Goal: Information Seeking & Learning: Learn about a topic

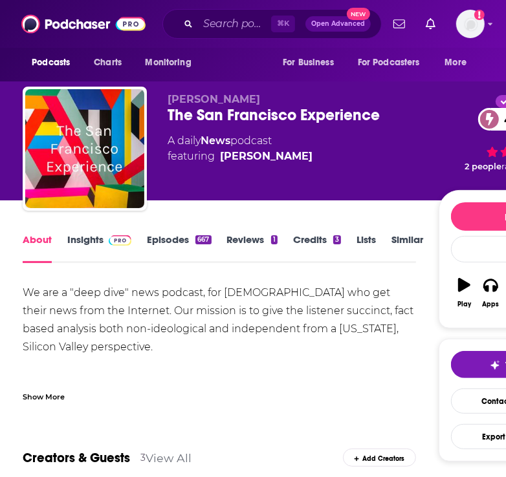
click at [94, 238] on link "Insights" at bounding box center [99, 248] width 64 height 30
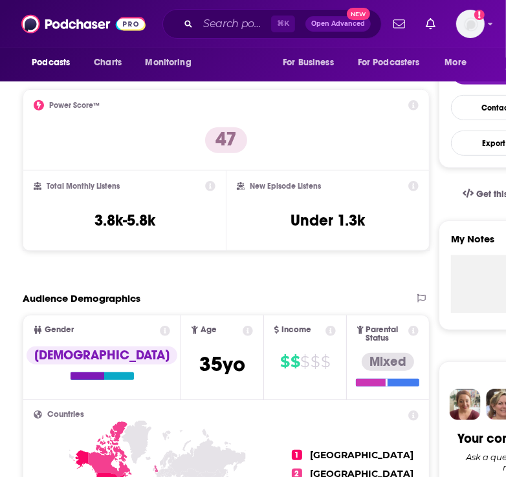
scroll to position [301, 0]
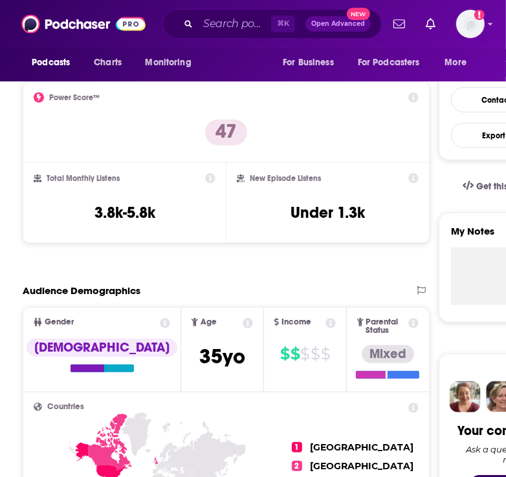
drag, startPoint x: 172, startPoint y: 202, endPoint x: 85, endPoint y: 202, distance: 86.7
click at [85, 202] on div "Total Monthly Listens 3.8k-5.8k" at bounding box center [125, 202] width 182 height 59
drag, startPoint x: 85, startPoint y: 210, endPoint x: 173, endPoint y: 210, distance: 87.9
click at [173, 210] on div "Total Monthly Listens 3.8k-5.8k" at bounding box center [125, 202] width 182 height 59
copy h3 "3.8k-5.8k"
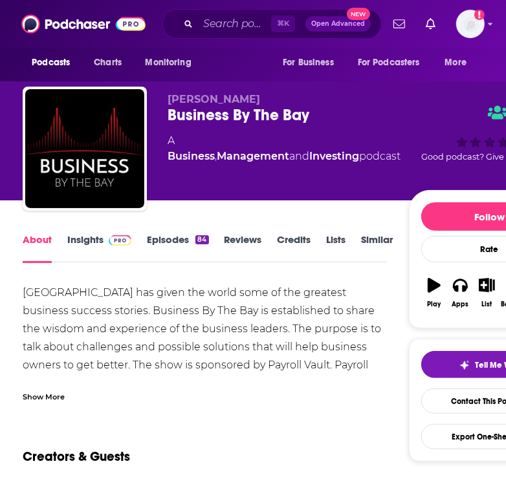
click at [89, 249] on link "Insights" at bounding box center [99, 248] width 64 height 30
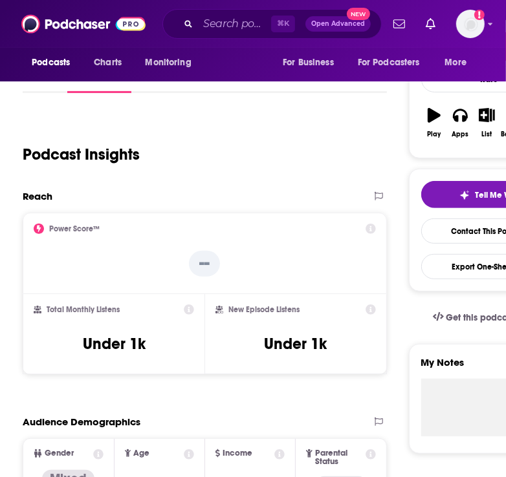
scroll to position [178, 0]
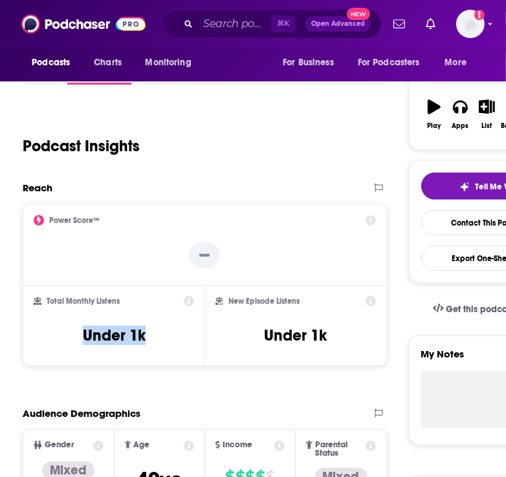
drag, startPoint x: 169, startPoint y: 336, endPoint x: 56, endPoint y: 336, distance: 113.8
click at [56, 336] on div "Total Monthly Listens Under 1k" at bounding box center [114, 325] width 160 height 59
copy h3 "Under 1k"
